Goal: Information Seeking & Learning: Learn about a topic

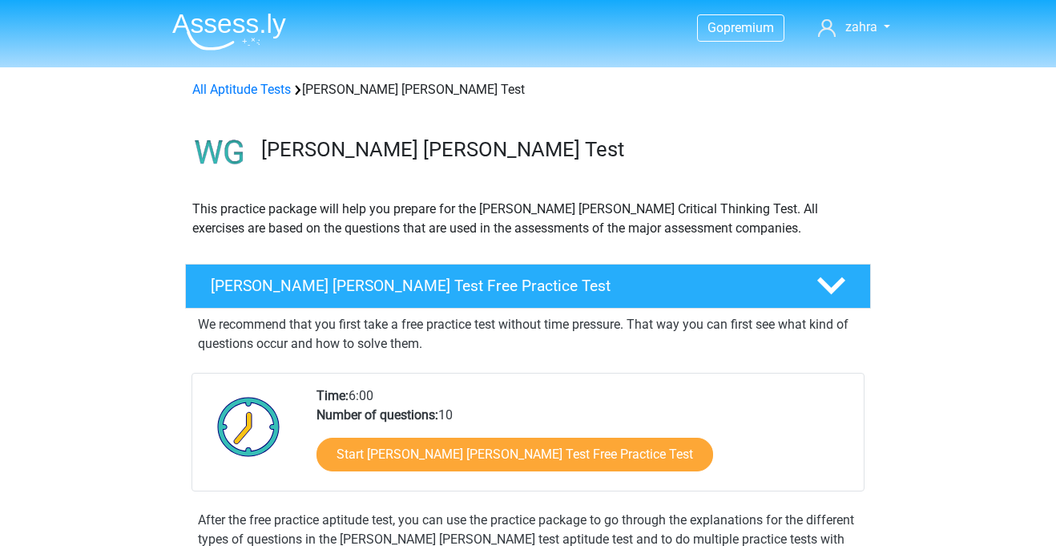
scroll to position [163, 0]
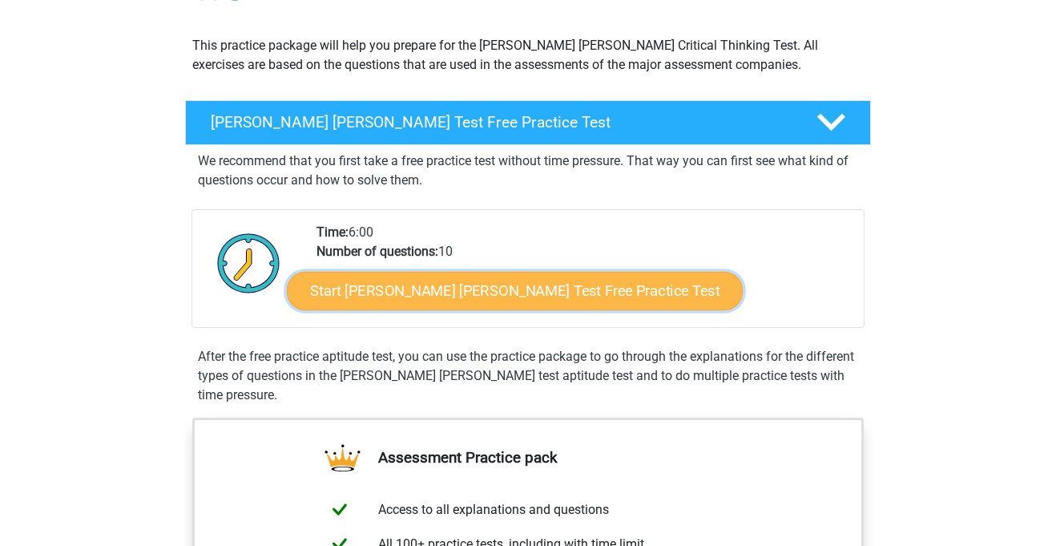
click at [565, 289] on link "Start Watson Glaser Test Free Practice Test" at bounding box center [515, 291] width 456 height 38
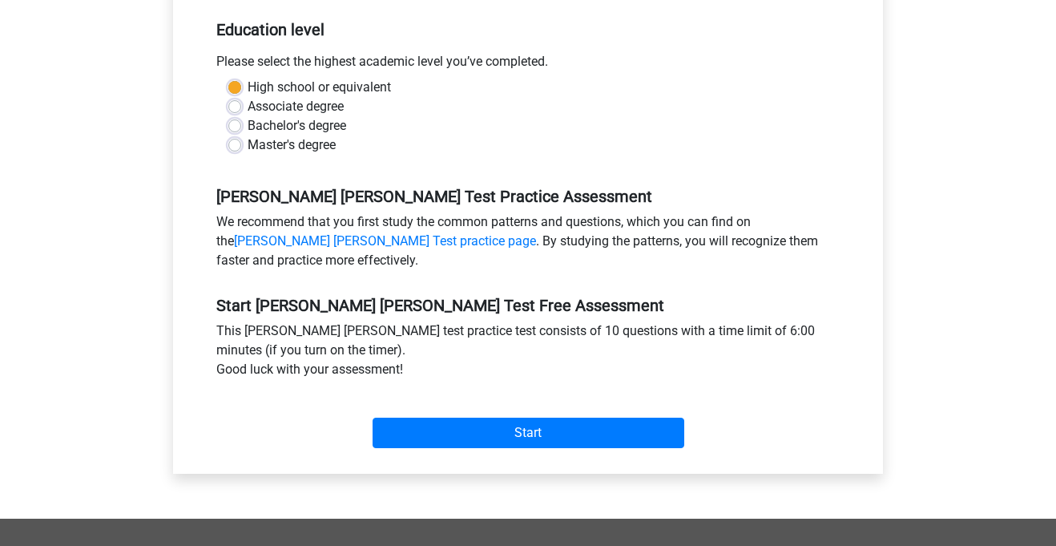
scroll to position [394, 0]
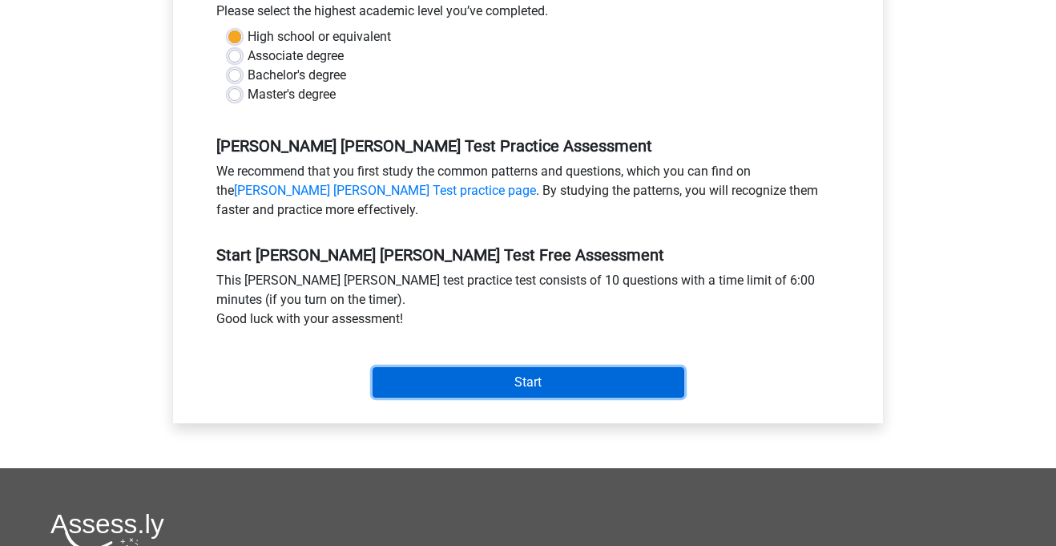
click at [443, 367] on input "Start" at bounding box center [529, 382] width 312 height 30
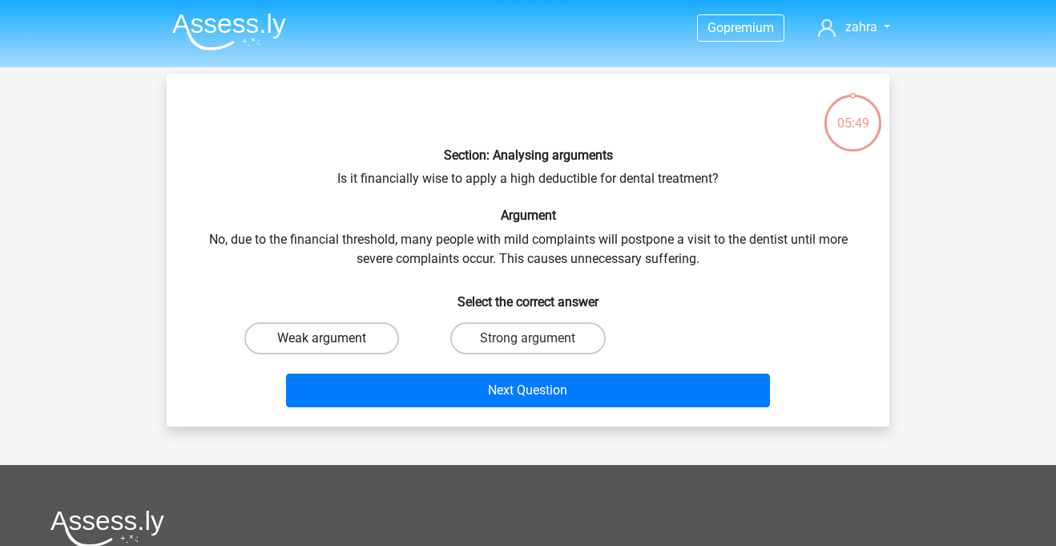
click at [380, 344] on label "Weak argument" at bounding box center [321, 338] width 155 height 32
click at [332, 344] on input "Weak argument" at bounding box center [327, 343] width 10 height 10
radio input "true"
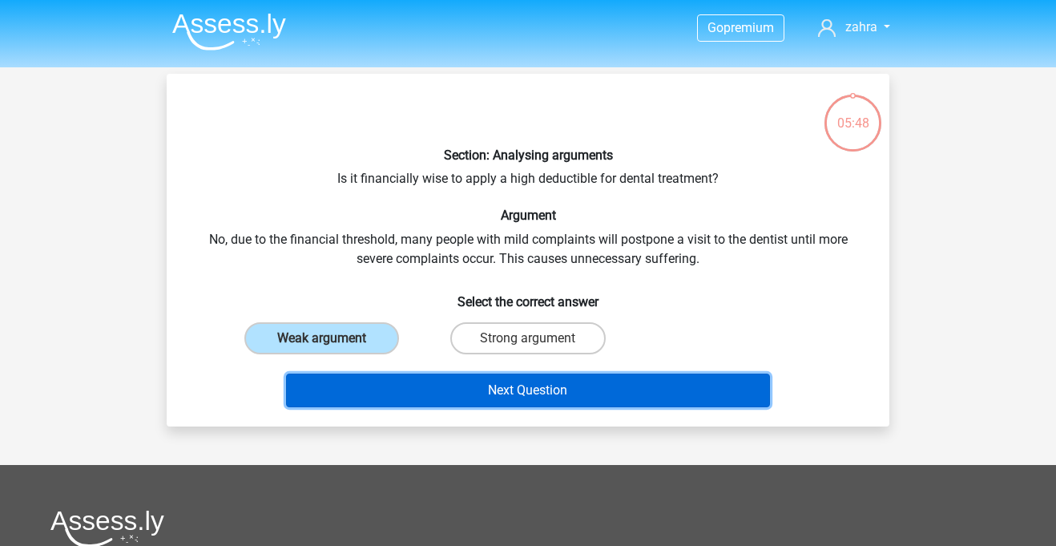
click at [407, 385] on button "Next Question" at bounding box center [528, 390] width 485 height 34
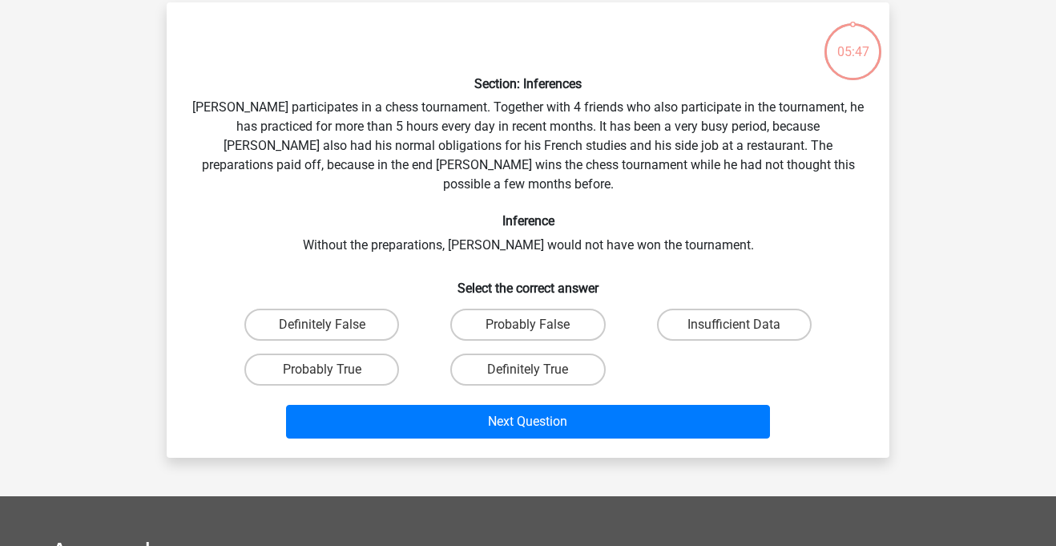
scroll to position [74, 0]
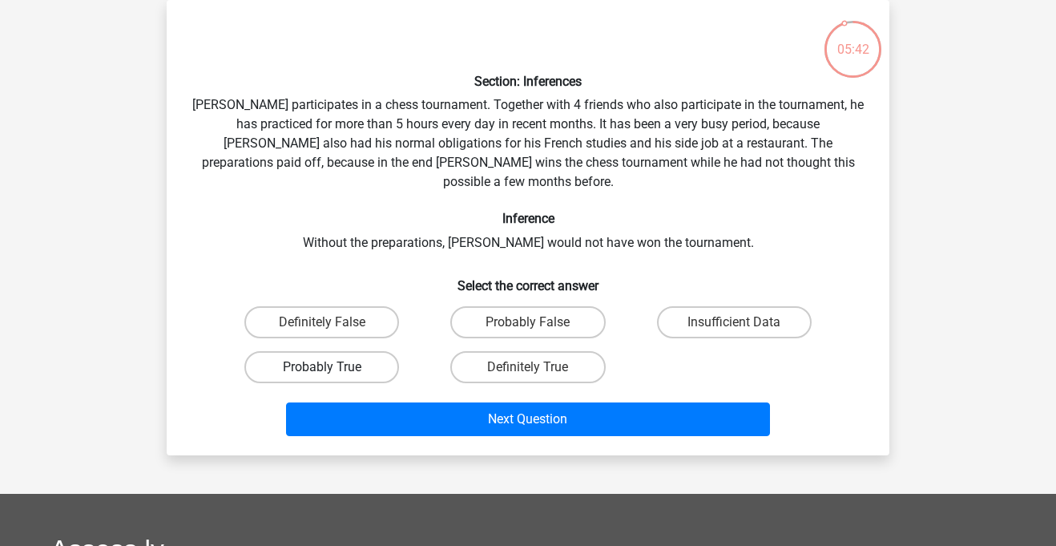
click at [390, 351] on label "Probably True" at bounding box center [321, 367] width 155 height 32
click at [332, 367] on input "Probably True" at bounding box center [327, 372] width 10 height 10
radio input "true"
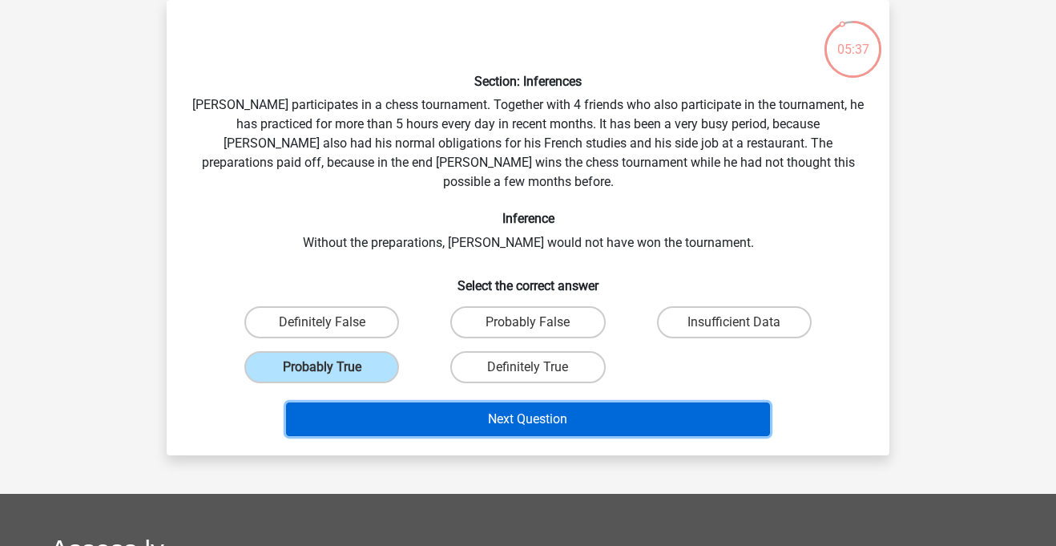
click at [538, 402] on button "Next Question" at bounding box center [528, 419] width 485 height 34
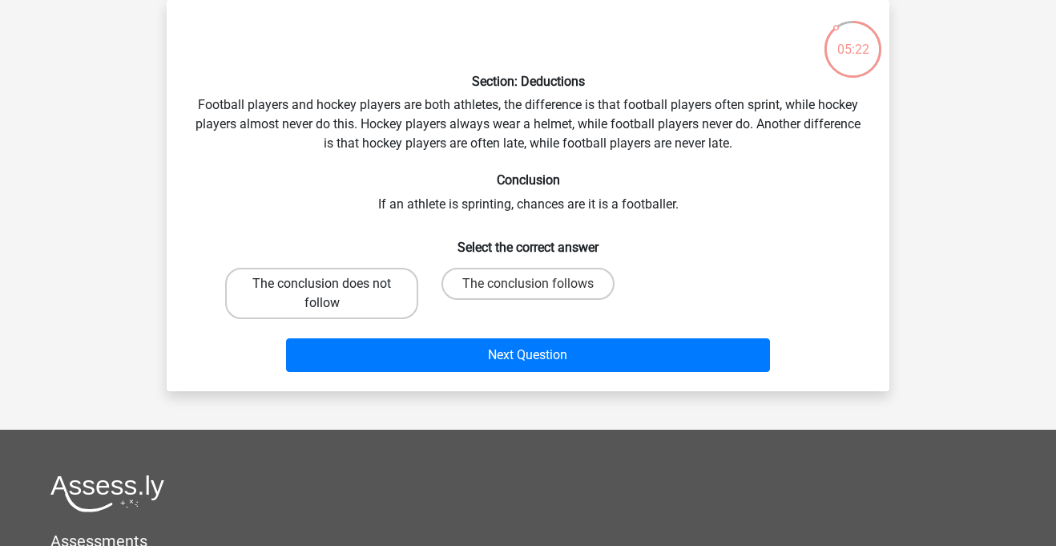
click at [389, 296] on label "The conclusion does not follow" at bounding box center [321, 293] width 193 height 51
click at [332, 294] on input "The conclusion does not follow" at bounding box center [327, 289] width 10 height 10
radio input "true"
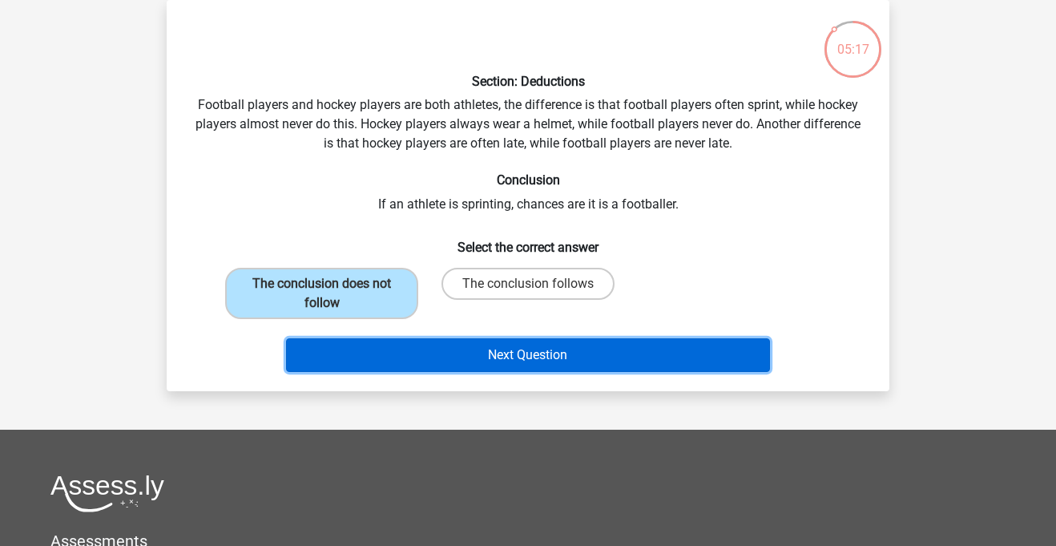
click at [388, 358] on button "Next Question" at bounding box center [528, 355] width 485 height 34
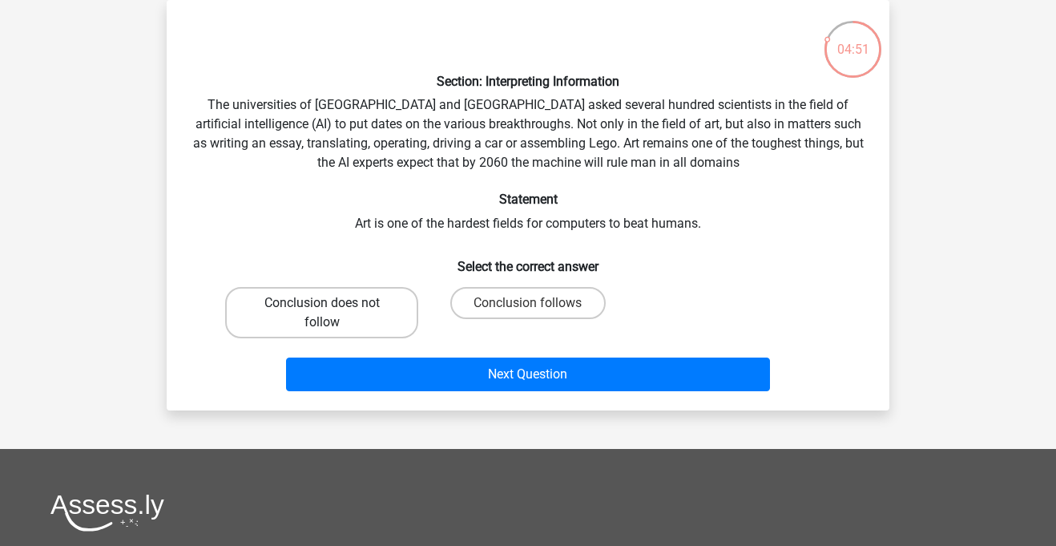
click at [377, 314] on label "Conclusion does not follow" at bounding box center [321, 312] width 193 height 51
click at [332, 313] on input "Conclusion does not follow" at bounding box center [327, 308] width 10 height 10
radio input "true"
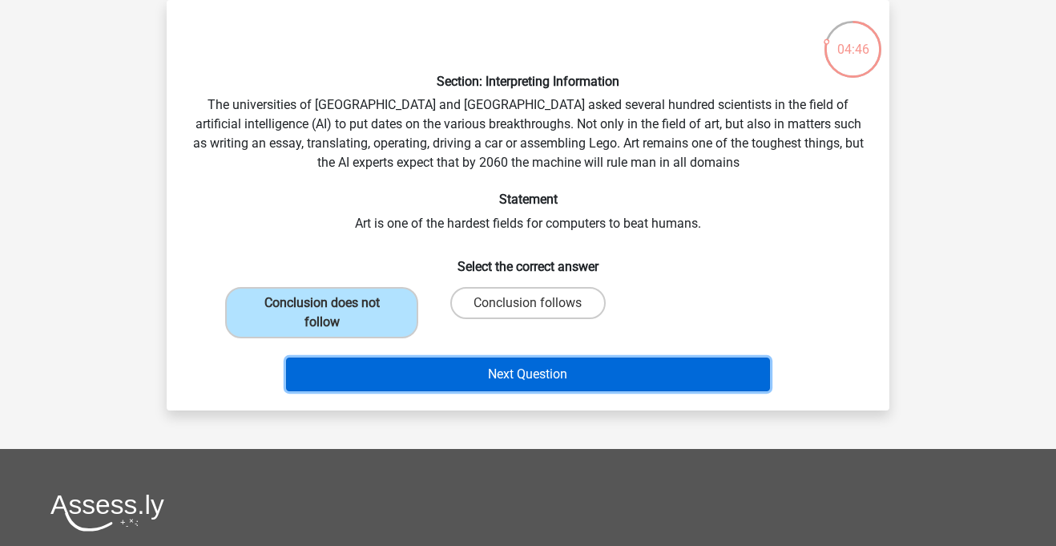
click at [407, 362] on button "Next Question" at bounding box center [528, 374] width 485 height 34
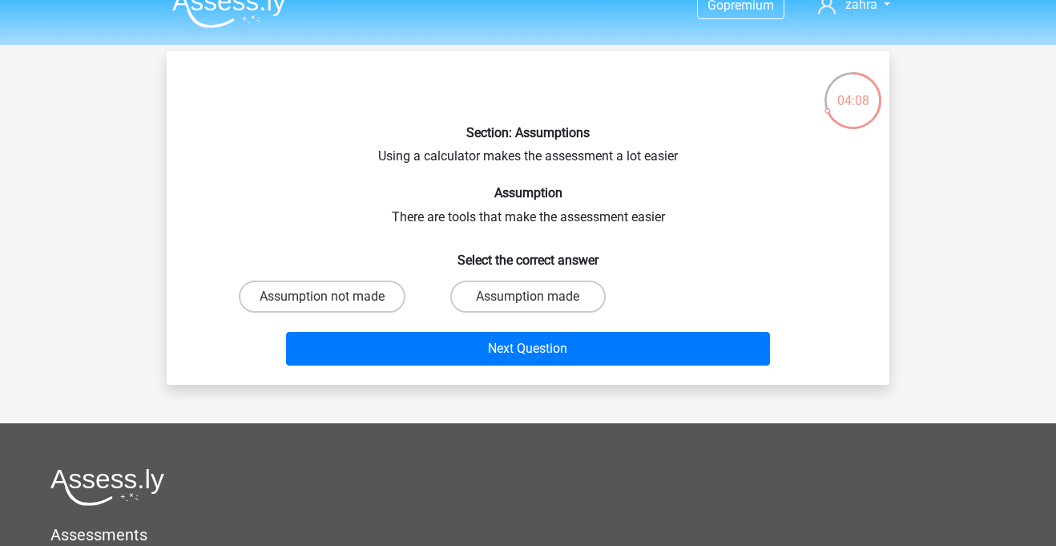
scroll to position [18, 0]
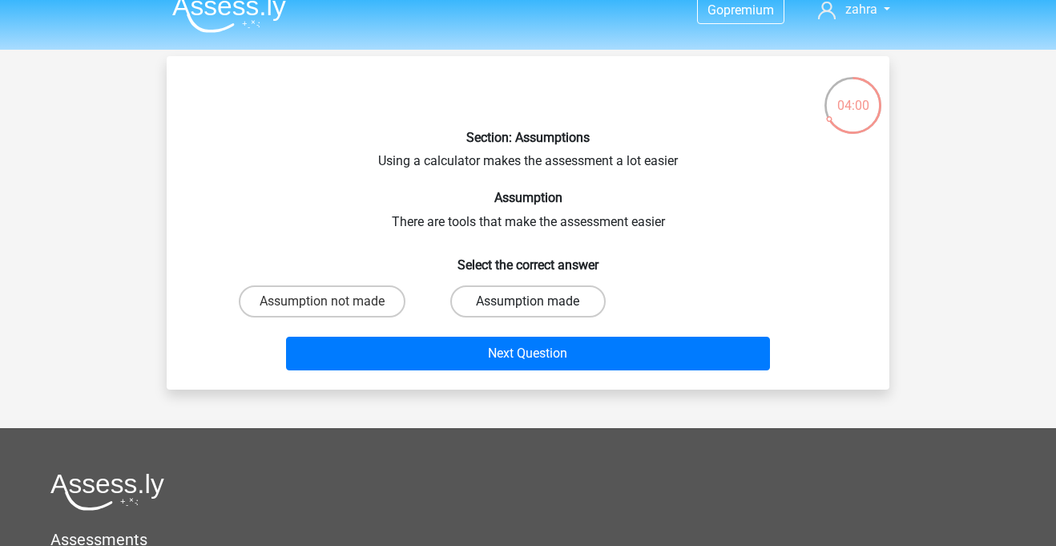
click at [509, 303] on label "Assumption made" at bounding box center [527, 301] width 155 height 32
click at [528, 303] on input "Assumption made" at bounding box center [533, 306] width 10 height 10
radio input "true"
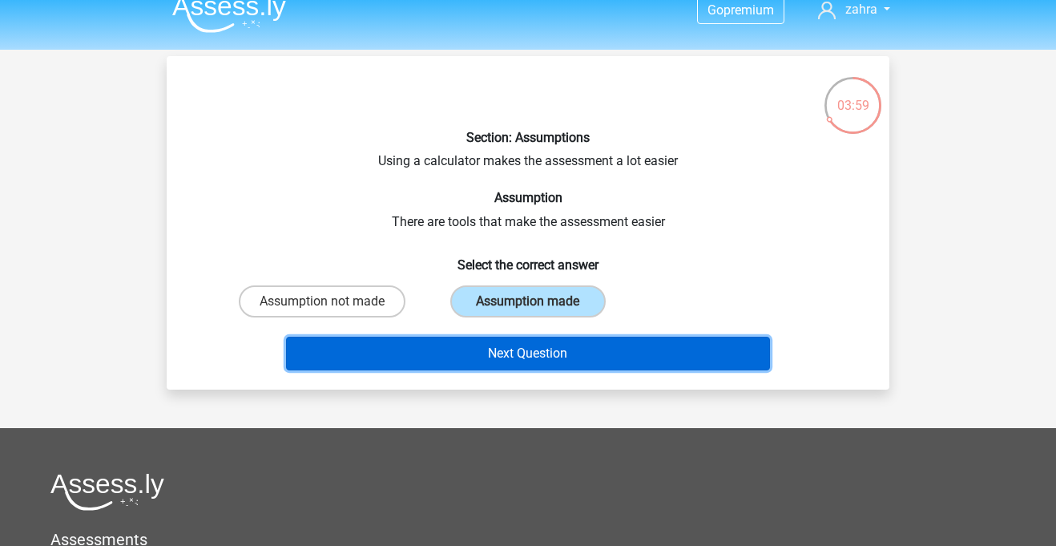
click at [518, 345] on button "Next Question" at bounding box center [528, 353] width 485 height 34
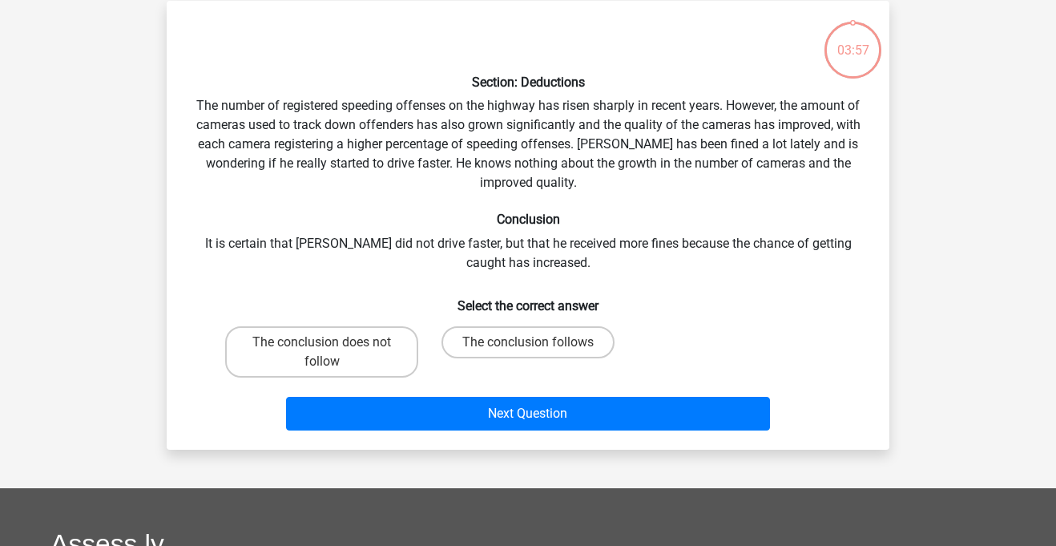
scroll to position [74, 0]
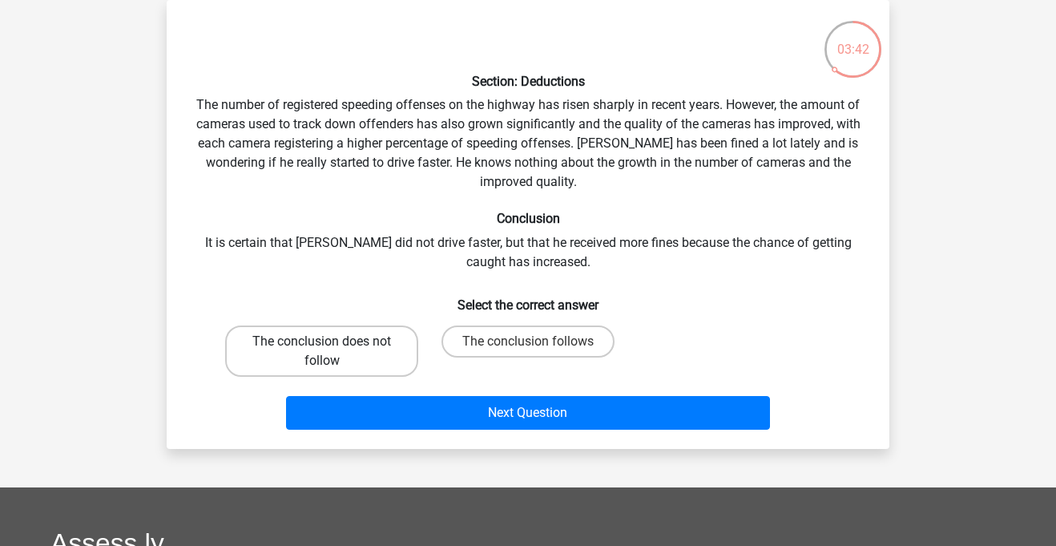
click at [370, 354] on label "The conclusion does not follow" at bounding box center [321, 350] width 193 height 51
click at [332, 352] on input "The conclusion does not follow" at bounding box center [327, 346] width 10 height 10
radio input "true"
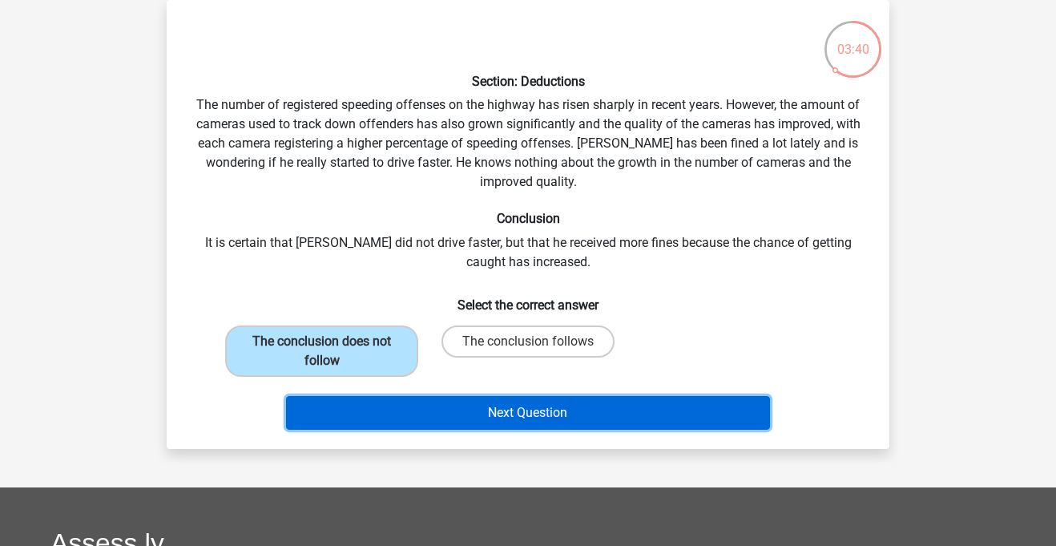
click at [417, 411] on button "Next Question" at bounding box center [528, 413] width 485 height 34
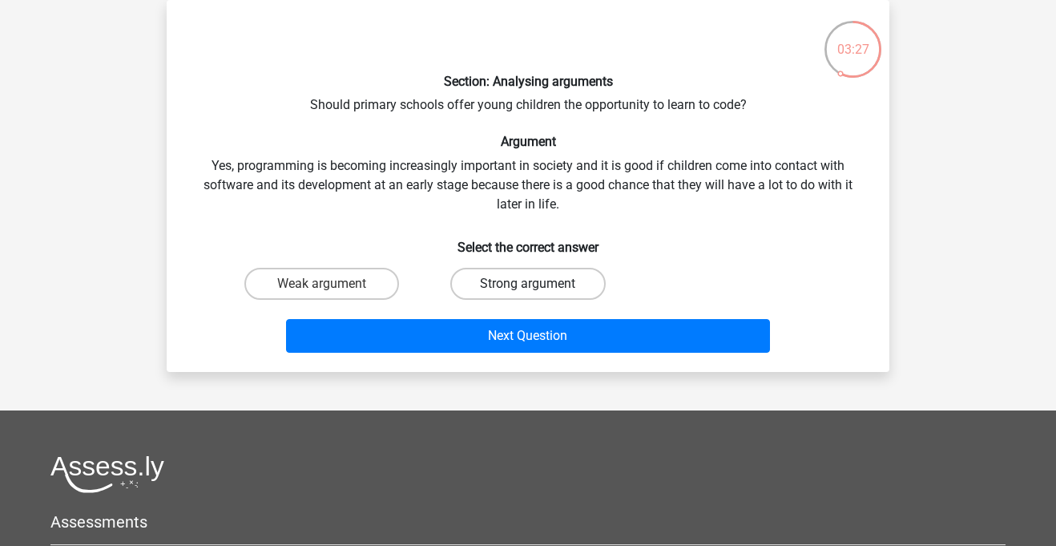
click at [565, 270] on label "Strong argument" at bounding box center [527, 284] width 155 height 32
click at [538, 284] on input "Strong argument" at bounding box center [533, 289] width 10 height 10
radio input "true"
click at [314, 292] on label "Weak argument" at bounding box center [321, 284] width 155 height 32
click at [322, 292] on input "Weak argument" at bounding box center [327, 289] width 10 height 10
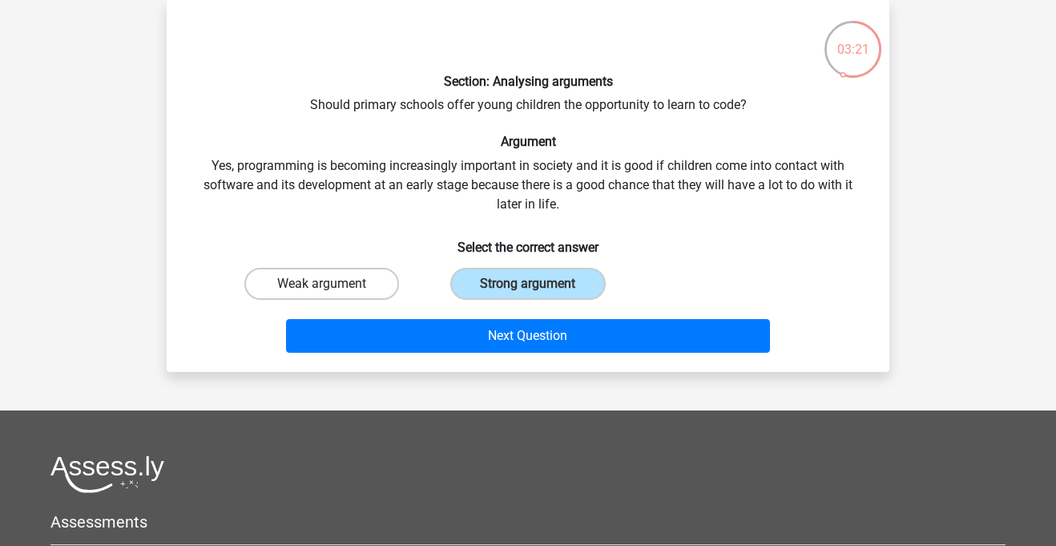
radio input "true"
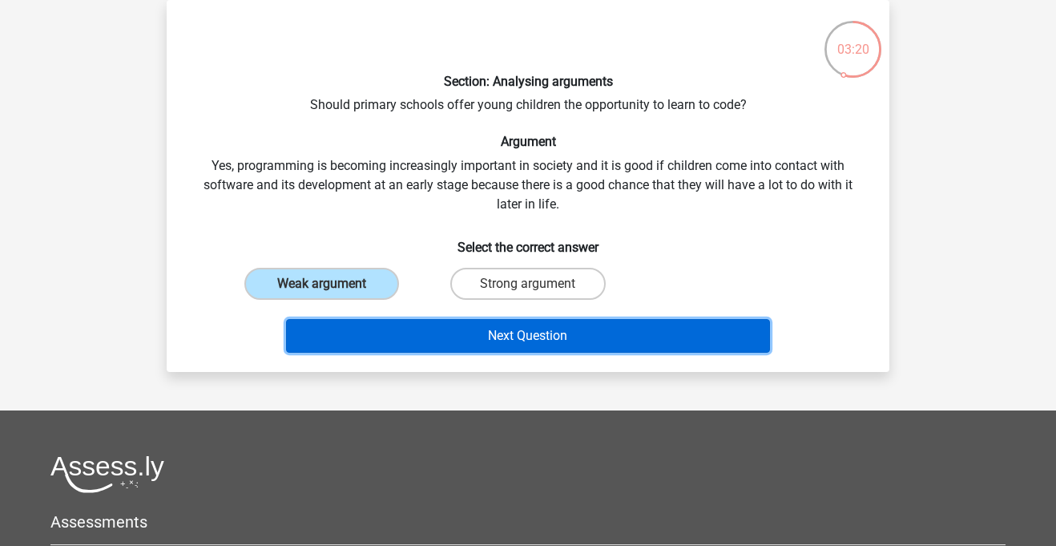
click at [382, 340] on button "Next Question" at bounding box center [528, 336] width 485 height 34
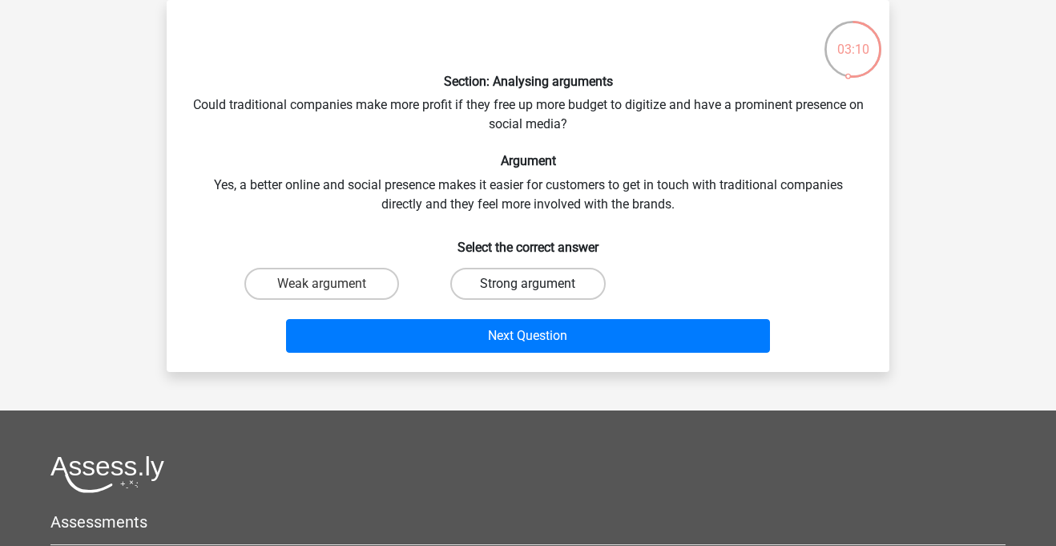
click at [567, 284] on label "Strong argument" at bounding box center [527, 284] width 155 height 32
click at [538, 284] on input "Strong argument" at bounding box center [533, 289] width 10 height 10
radio input "true"
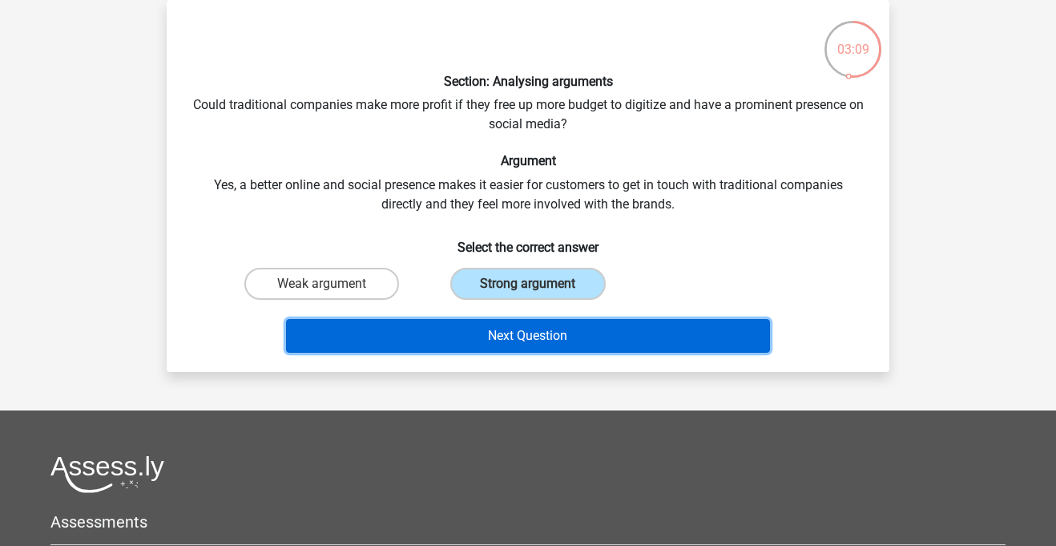
click at [568, 335] on button "Next Question" at bounding box center [528, 336] width 485 height 34
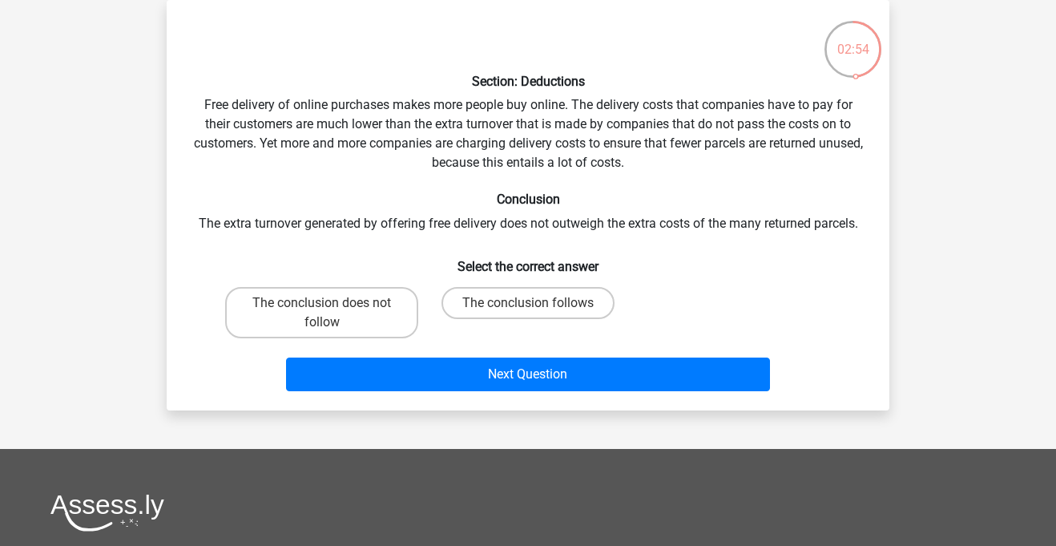
click at [323, 306] on input "The conclusion does not follow" at bounding box center [327, 308] width 10 height 10
radio input "true"
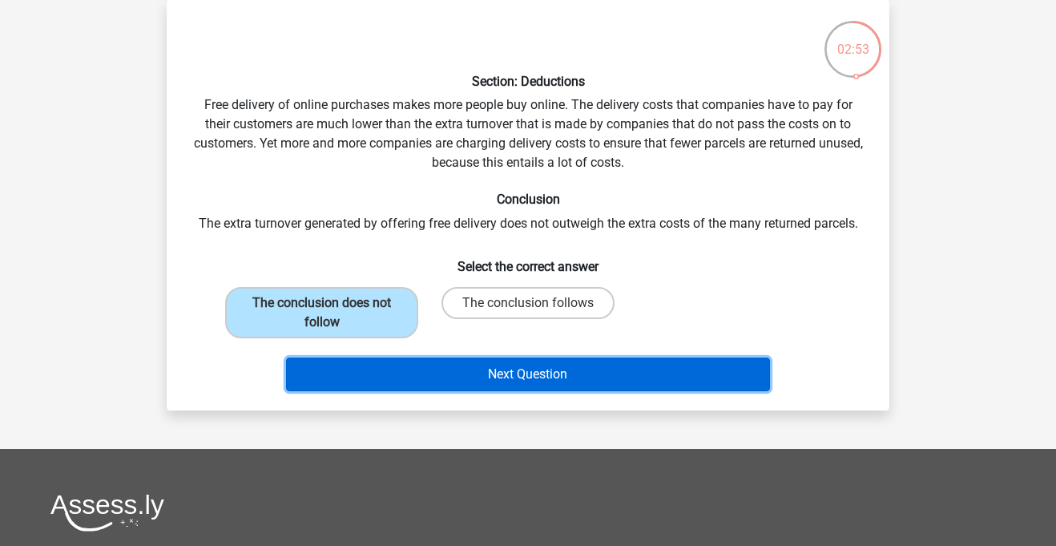
click at [365, 373] on button "Next Question" at bounding box center [528, 374] width 485 height 34
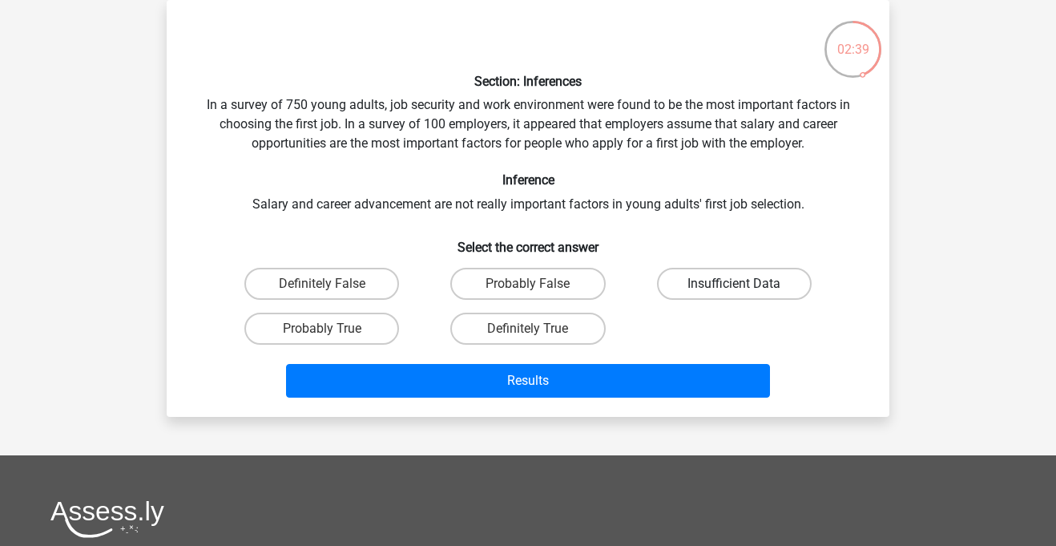
click at [711, 276] on label "Insufficient Data" at bounding box center [734, 284] width 155 height 32
click at [734, 284] on input "Insufficient Data" at bounding box center [739, 289] width 10 height 10
radio input "true"
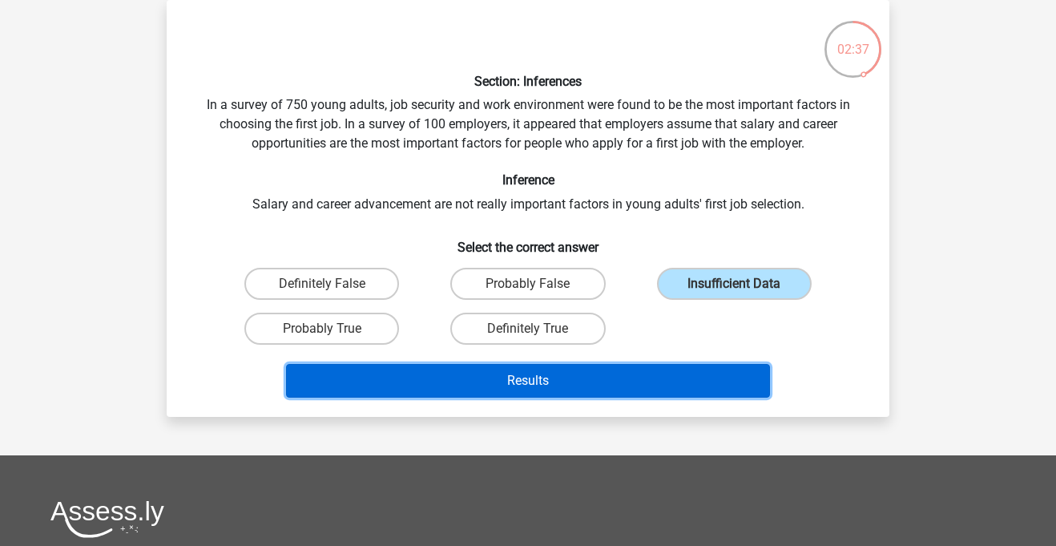
click at [641, 384] on button "Results" at bounding box center [528, 381] width 485 height 34
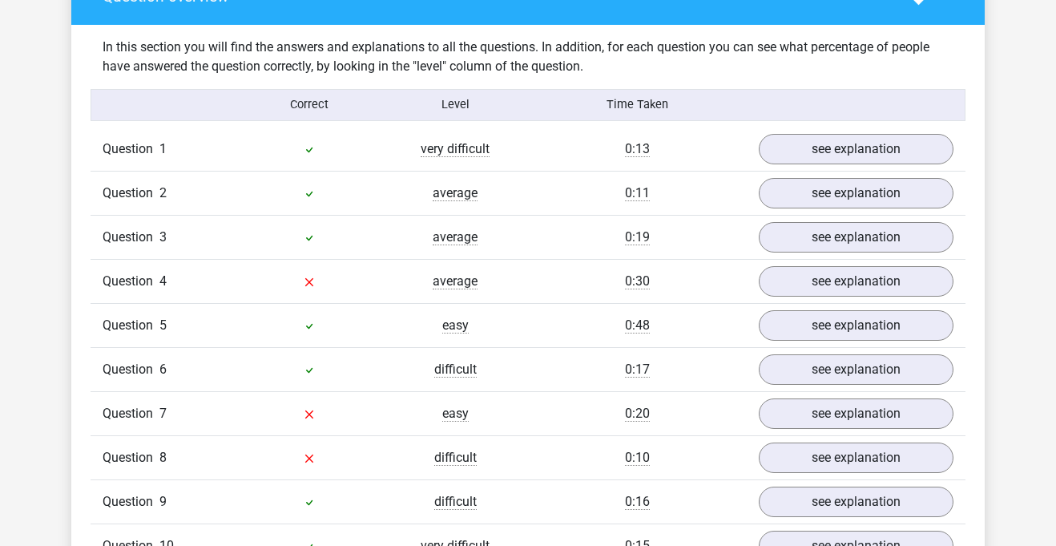
scroll to position [1212, 0]
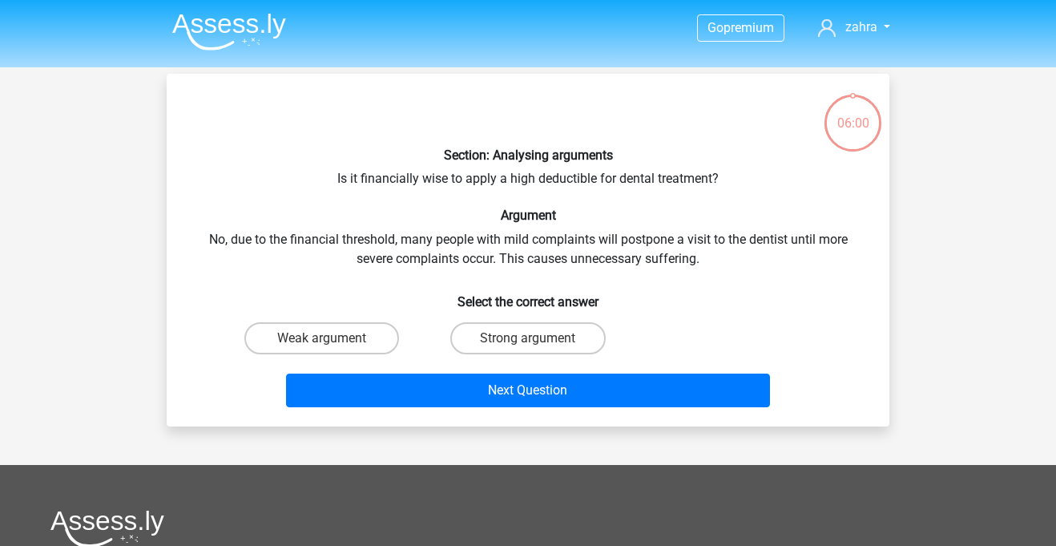
scroll to position [74, 0]
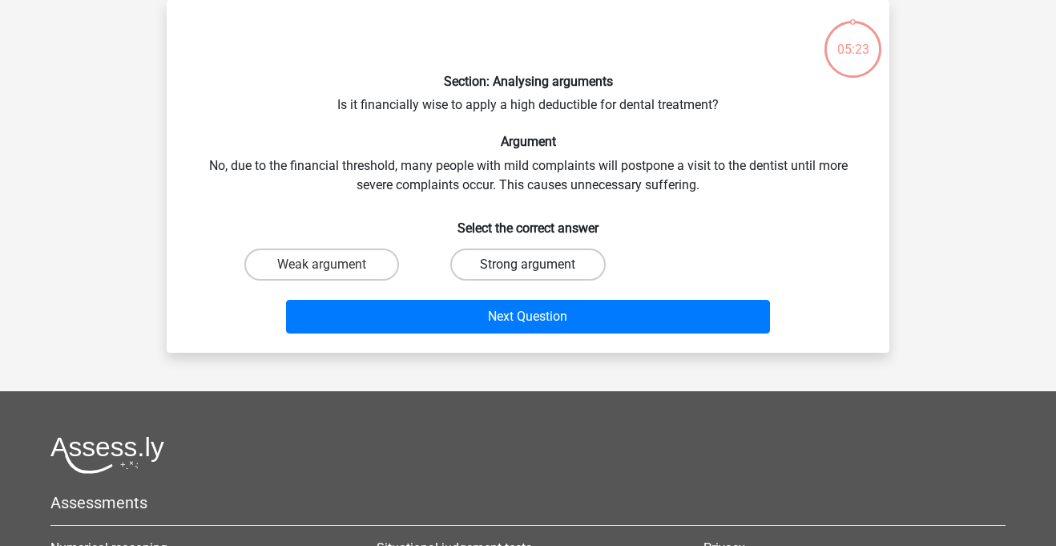
click at [510, 268] on label "Strong argument" at bounding box center [527, 264] width 155 height 32
click at [528, 268] on input "Strong argument" at bounding box center [533, 269] width 10 height 10
radio input "true"
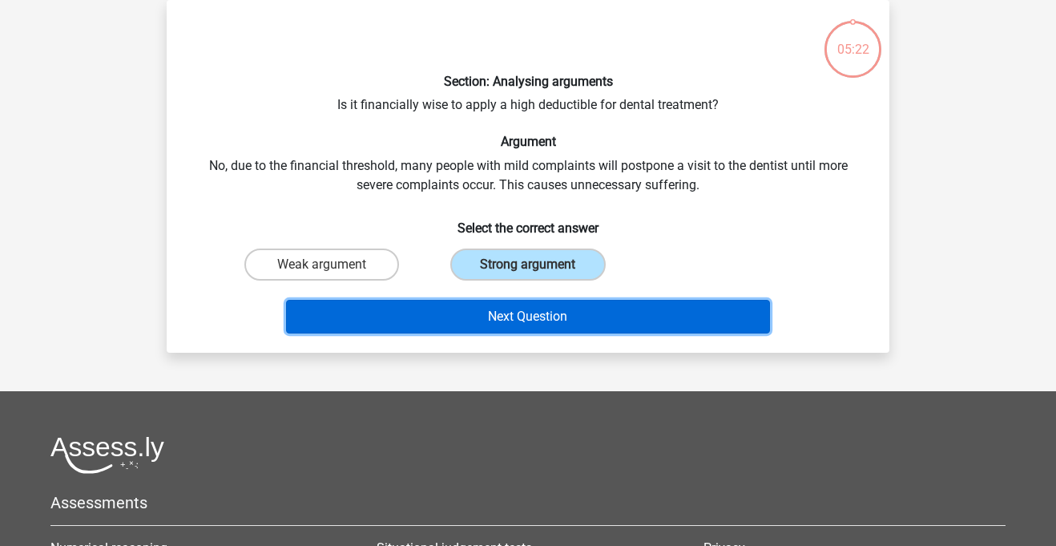
click at [505, 324] on button "Next Question" at bounding box center [528, 317] width 485 height 34
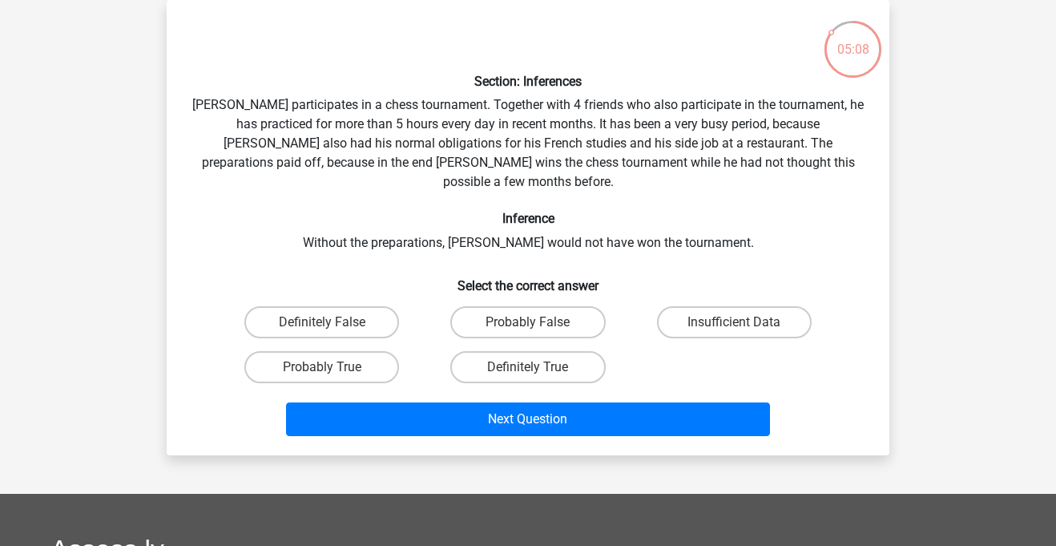
click at [538, 322] on input "Probably False" at bounding box center [533, 327] width 10 height 10
radio input "true"
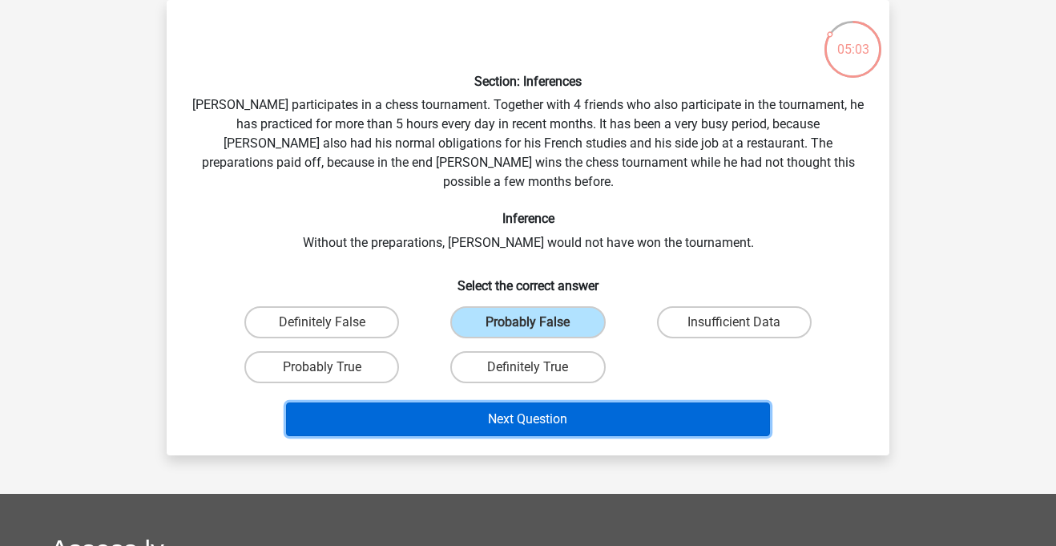
click at [670, 415] on button "Next Question" at bounding box center [528, 419] width 485 height 34
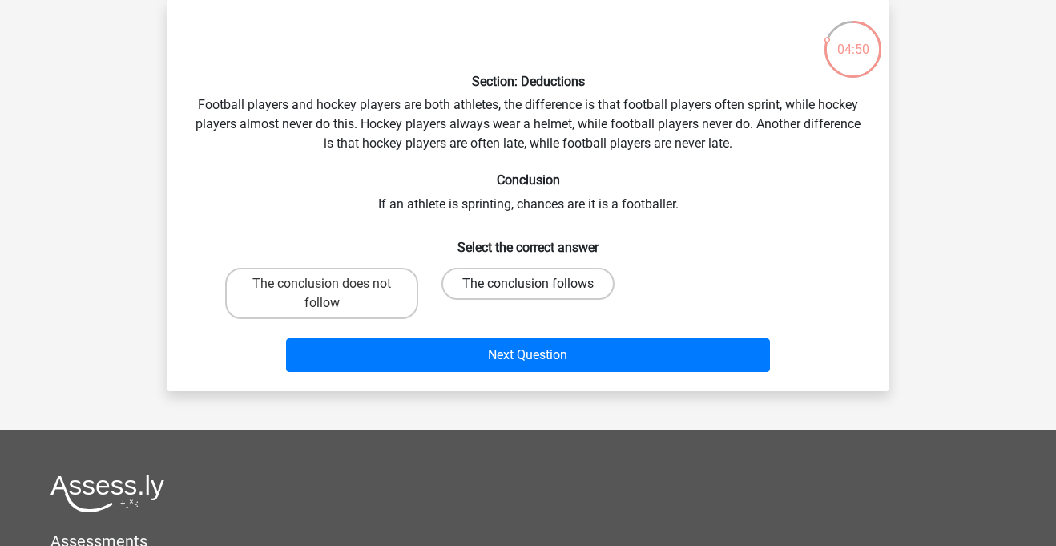
click at [480, 290] on label "The conclusion follows" at bounding box center [527, 284] width 173 height 32
click at [528, 290] on input "The conclusion follows" at bounding box center [533, 289] width 10 height 10
radio input "true"
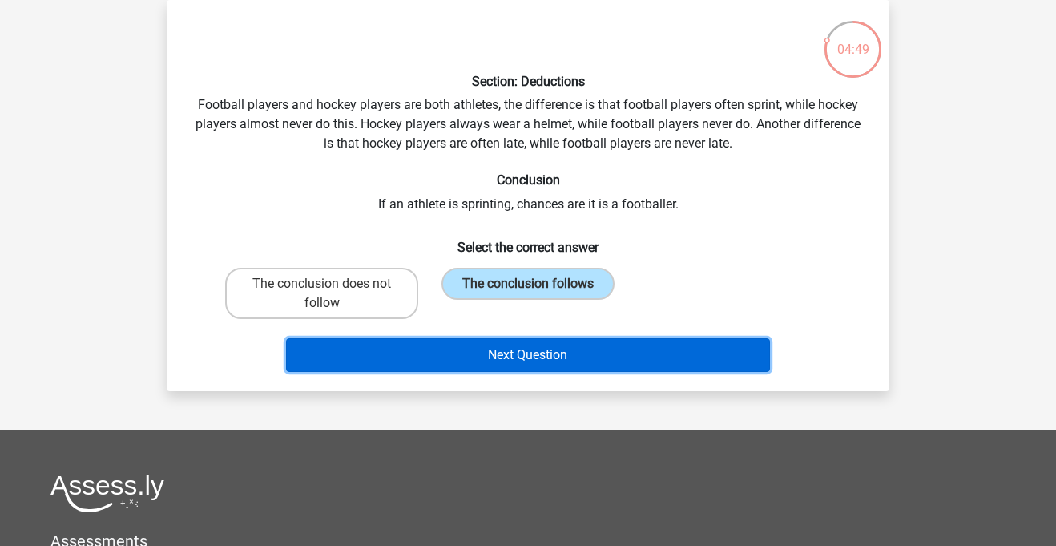
click at [501, 354] on button "Next Question" at bounding box center [528, 355] width 485 height 34
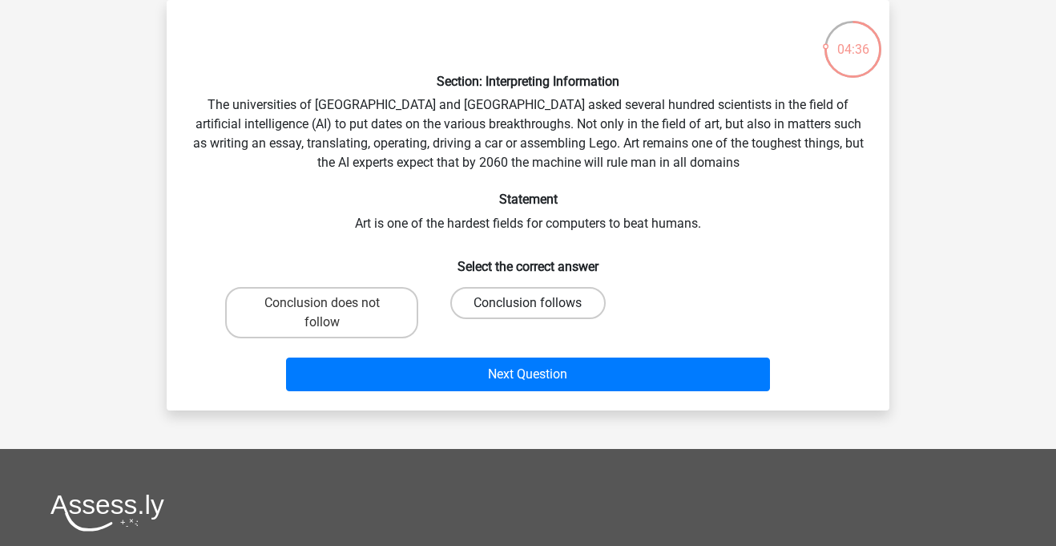
click at [514, 313] on label "Conclusion follows" at bounding box center [527, 303] width 155 height 32
click at [528, 313] on input "Conclusion follows" at bounding box center [533, 308] width 10 height 10
radio input "true"
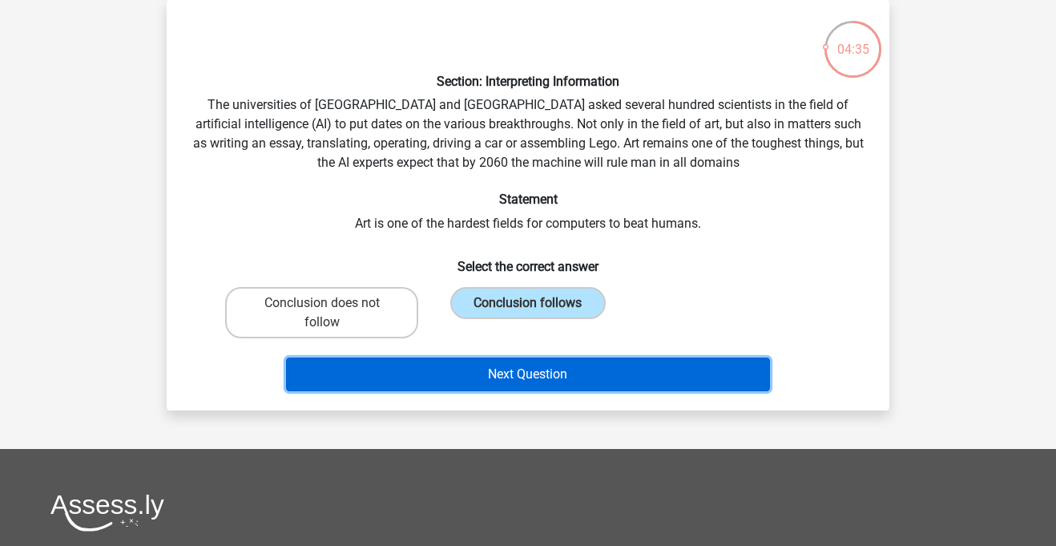
click at [509, 382] on button "Next Question" at bounding box center [528, 374] width 485 height 34
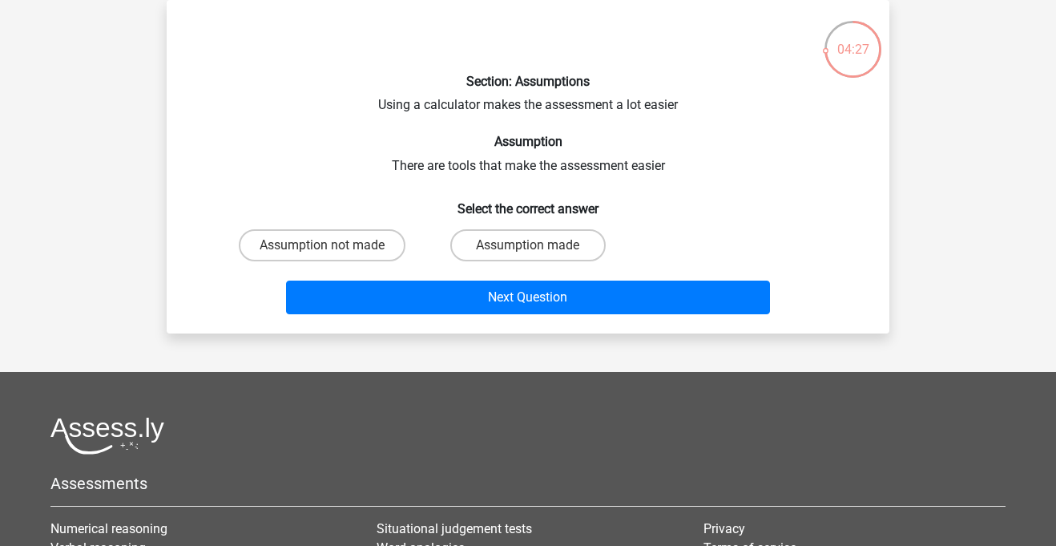
click at [536, 251] on input "Assumption made" at bounding box center [533, 250] width 10 height 10
radio input "true"
click at [536, 251] on input "Assumption made" at bounding box center [533, 250] width 10 height 10
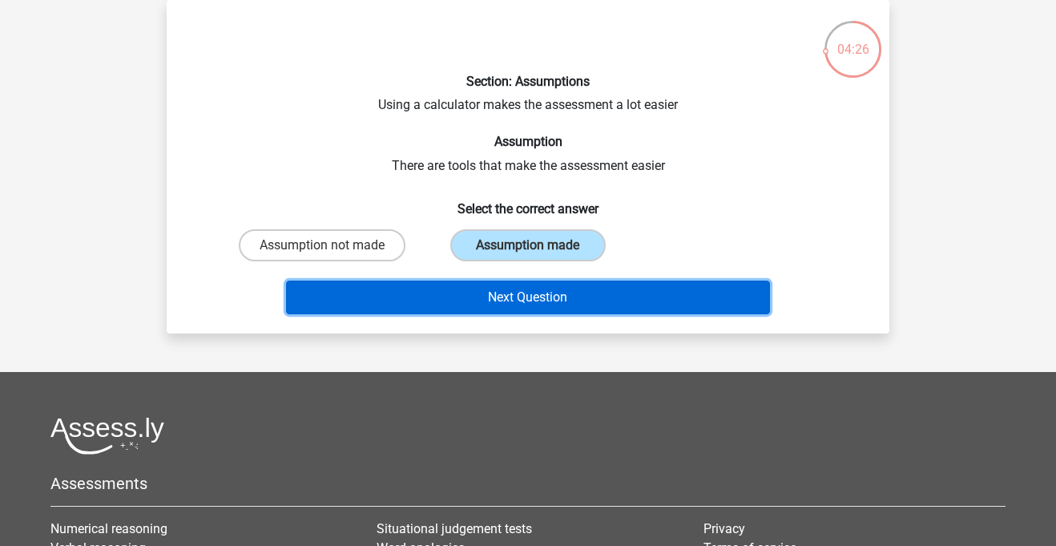
click at [532, 282] on button "Next Question" at bounding box center [528, 297] width 485 height 34
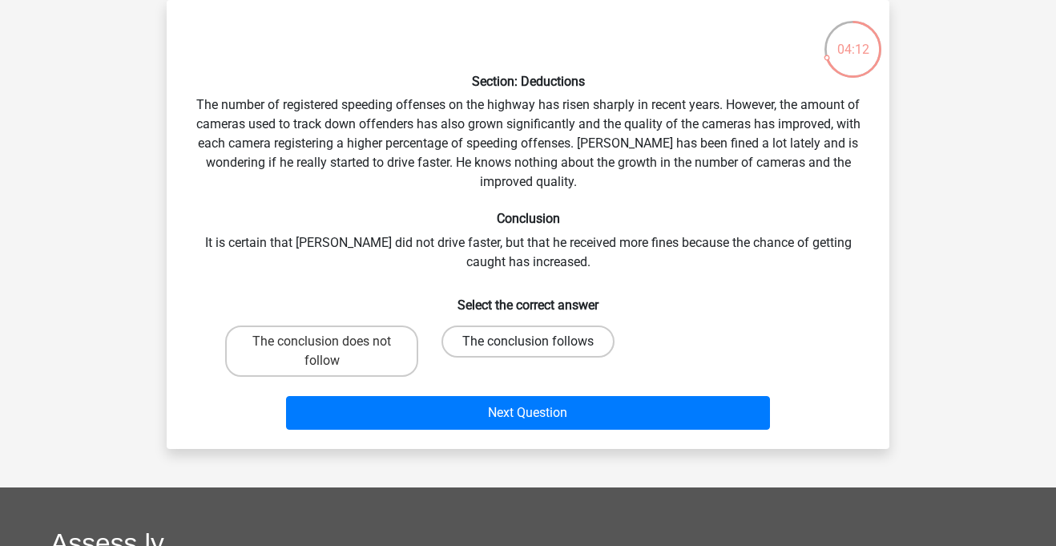
click at [493, 334] on label "The conclusion follows" at bounding box center [527, 341] width 173 height 32
click at [528, 341] on input "The conclusion follows" at bounding box center [533, 346] width 10 height 10
radio input "true"
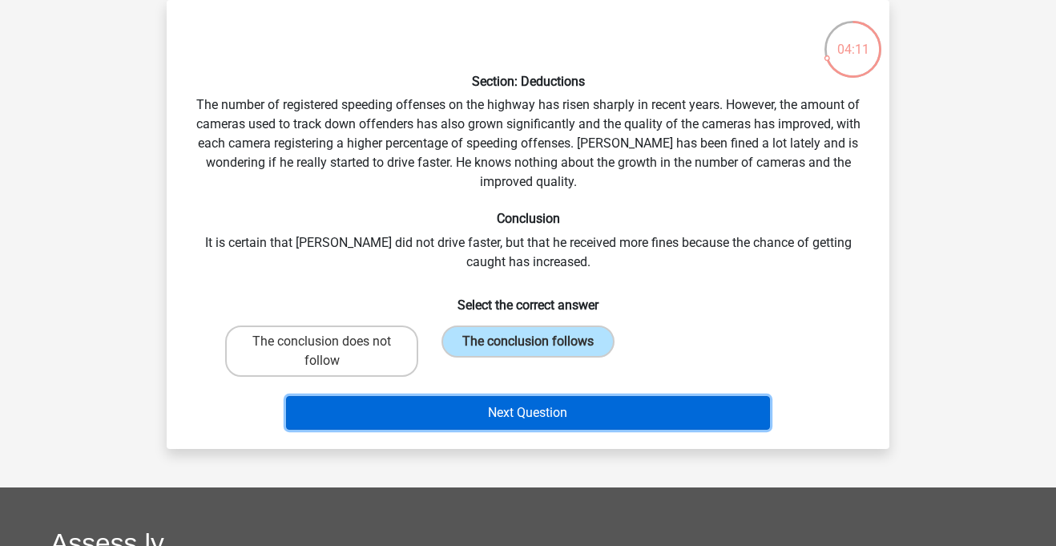
click at [508, 413] on button "Next Question" at bounding box center [528, 413] width 485 height 34
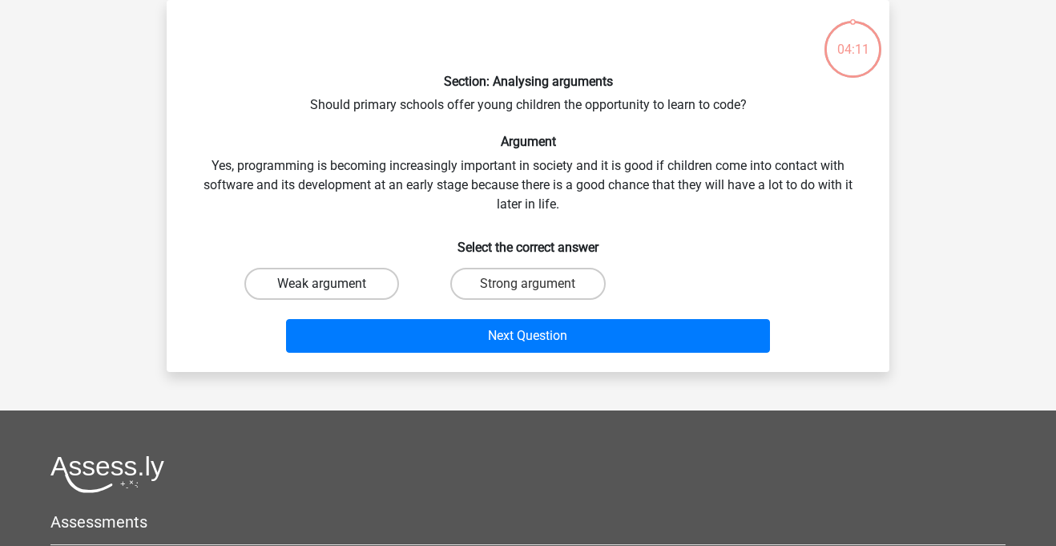
click at [356, 291] on label "Weak argument" at bounding box center [321, 284] width 155 height 32
click at [332, 291] on input "Weak argument" at bounding box center [327, 289] width 10 height 10
radio input "true"
click at [469, 284] on label "Strong argument" at bounding box center [527, 284] width 155 height 32
click at [528, 284] on input "Strong argument" at bounding box center [533, 289] width 10 height 10
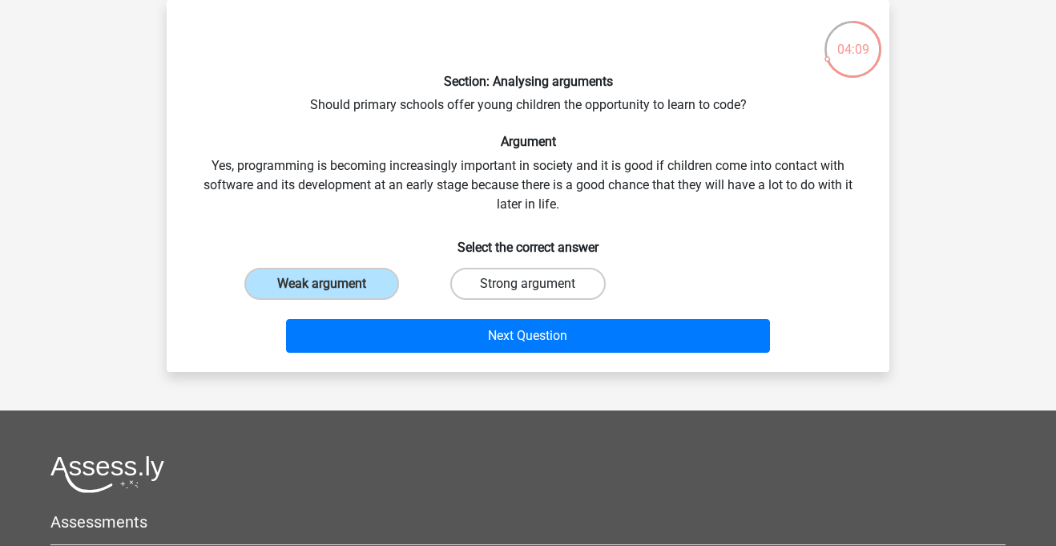
radio input "true"
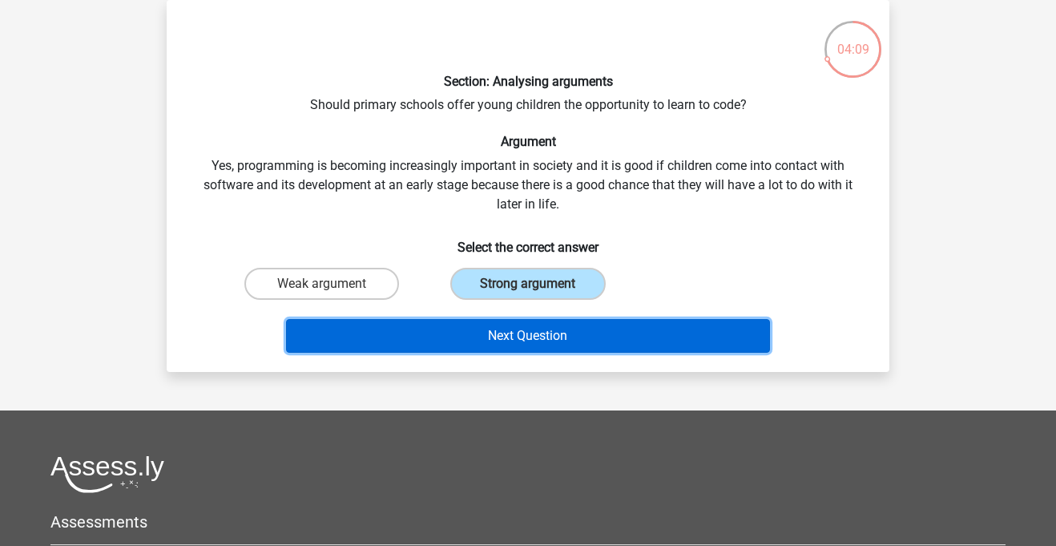
click at [490, 335] on button "Next Question" at bounding box center [528, 336] width 485 height 34
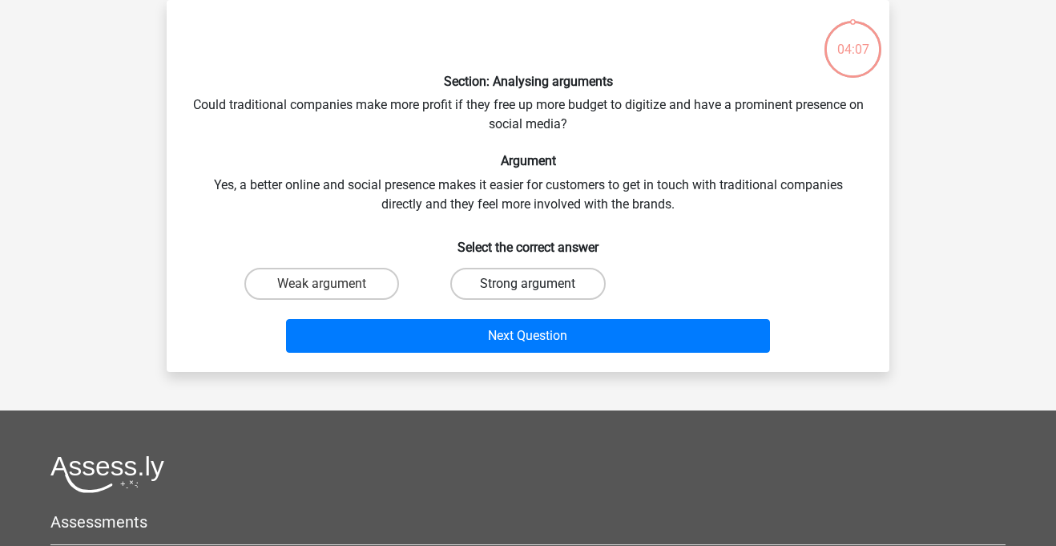
click at [523, 294] on label "Strong argument" at bounding box center [527, 284] width 155 height 32
click at [528, 294] on input "Strong argument" at bounding box center [533, 289] width 10 height 10
radio input "true"
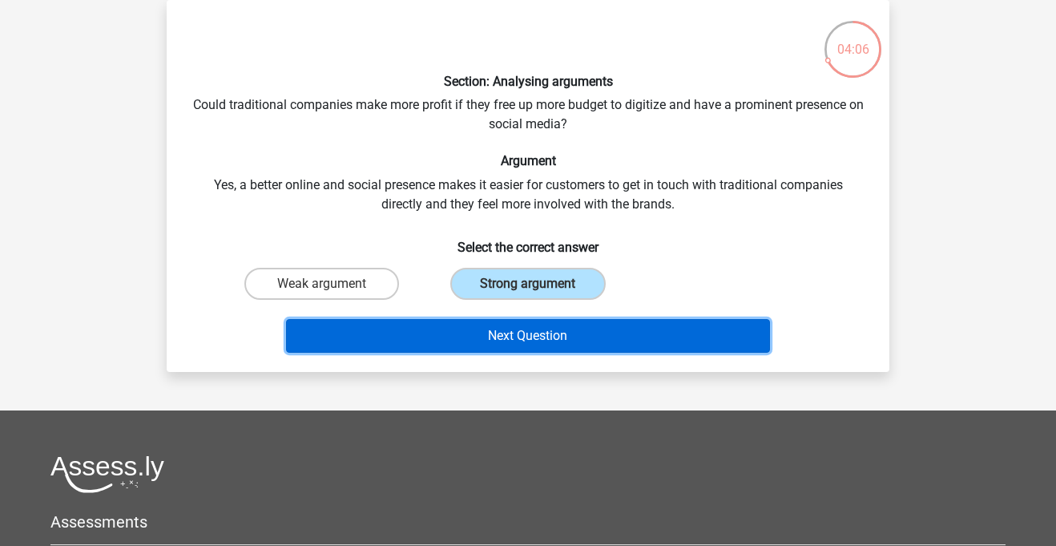
click at [518, 340] on button "Next Question" at bounding box center [528, 336] width 485 height 34
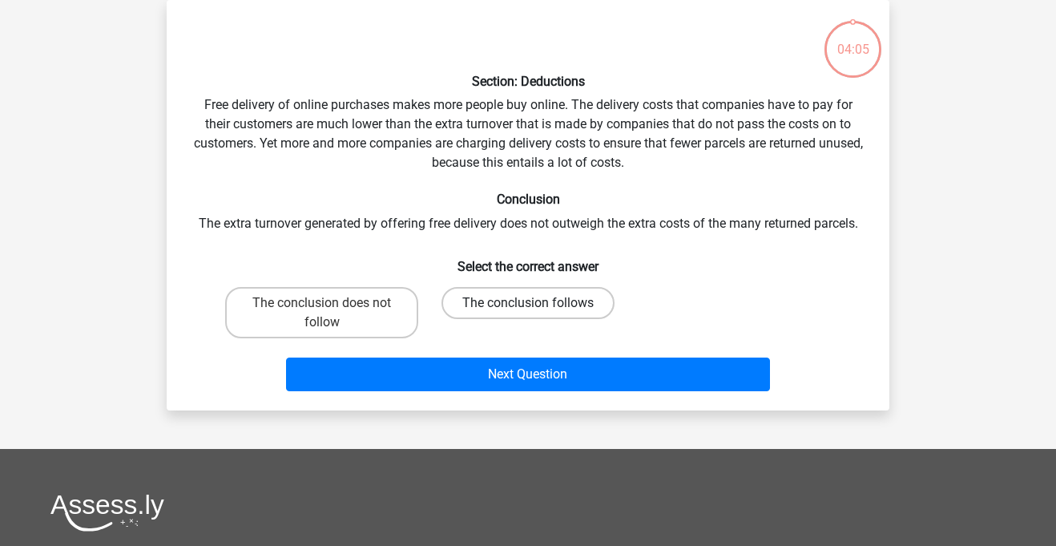
click at [538, 306] on label "The conclusion follows" at bounding box center [527, 303] width 173 height 32
click at [538, 306] on input "The conclusion follows" at bounding box center [533, 308] width 10 height 10
radio input "true"
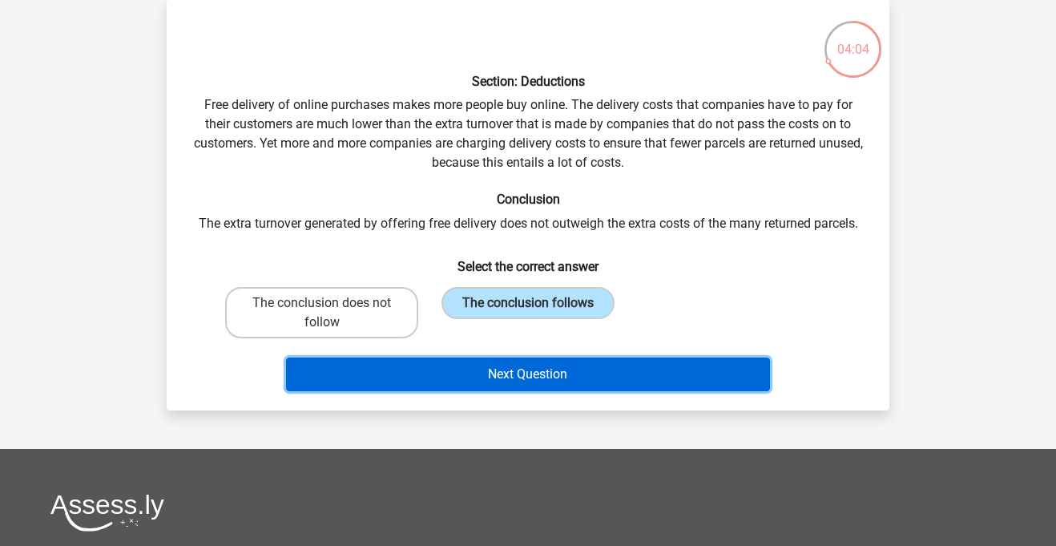
click at [546, 369] on button "Next Question" at bounding box center [528, 374] width 485 height 34
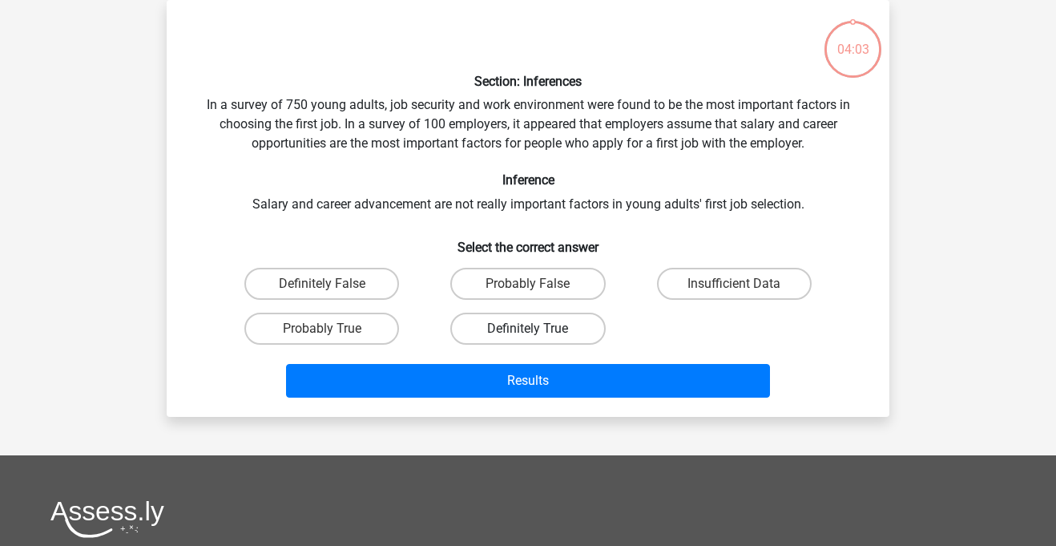
click at [527, 338] on label "Definitely True" at bounding box center [527, 328] width 155 height 32
click at [528, 338] on input "Definitely True" at bounding box center [533, 333] width 10 height 10
radio input "true"
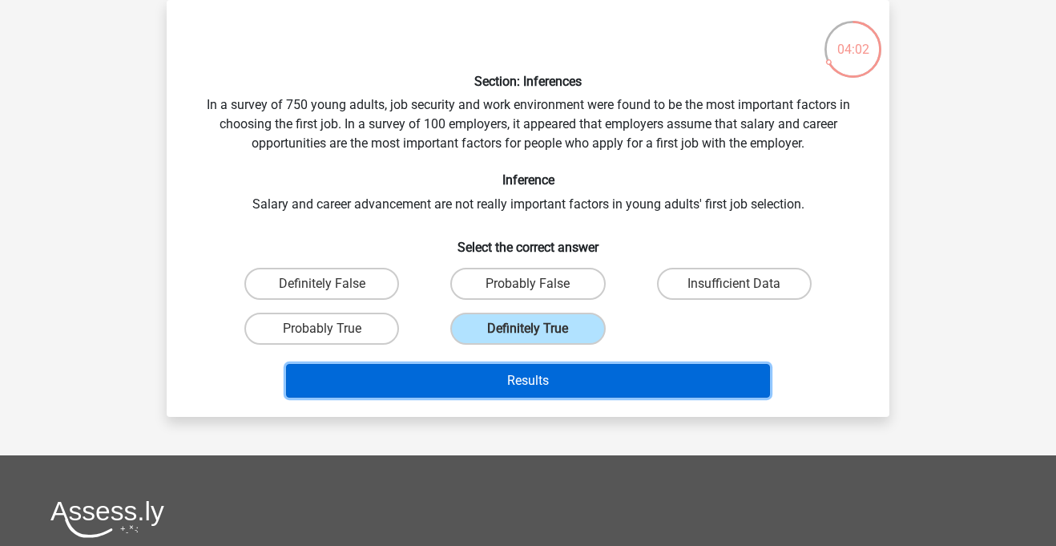
click at [546, 381] on button "Results" at bounding box center [528, 381] width 485 height 34
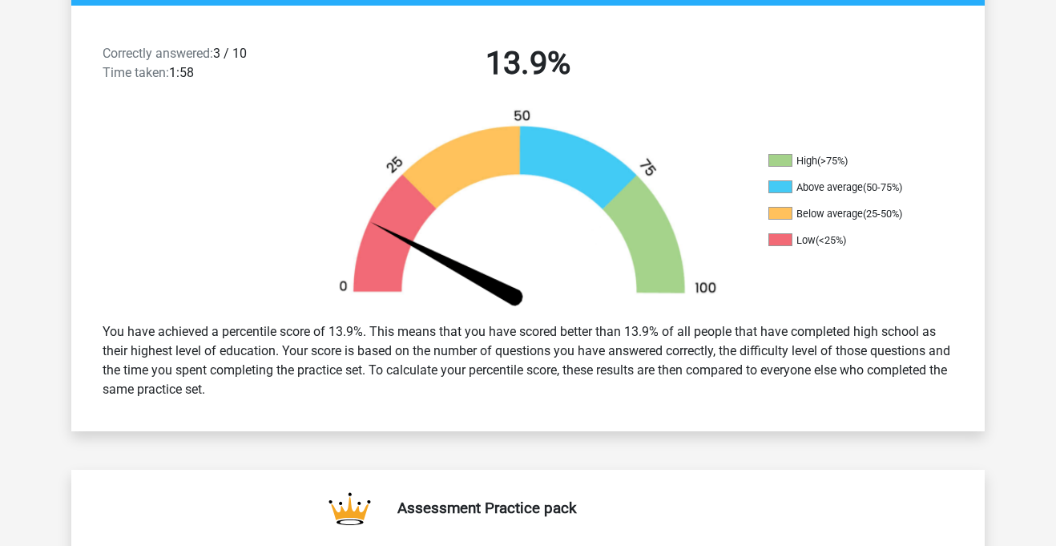
scroll to position [408, 0]
